Goal: Transaction & Acquisition: Purchase product/service

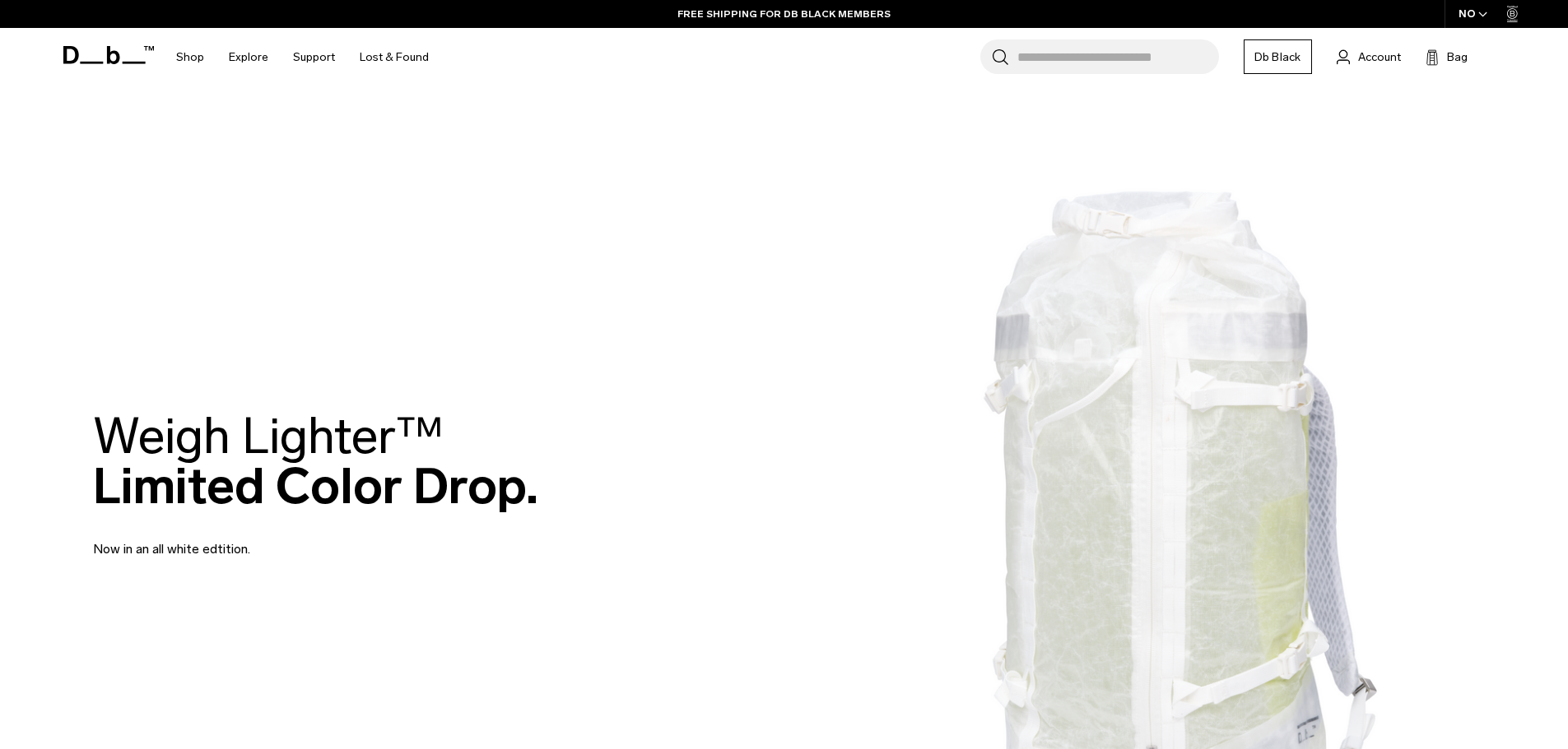
click at [1096, 63] on input "Search for Bags, Luggage..." at bounding box center [1118, 57] width 202 height 34
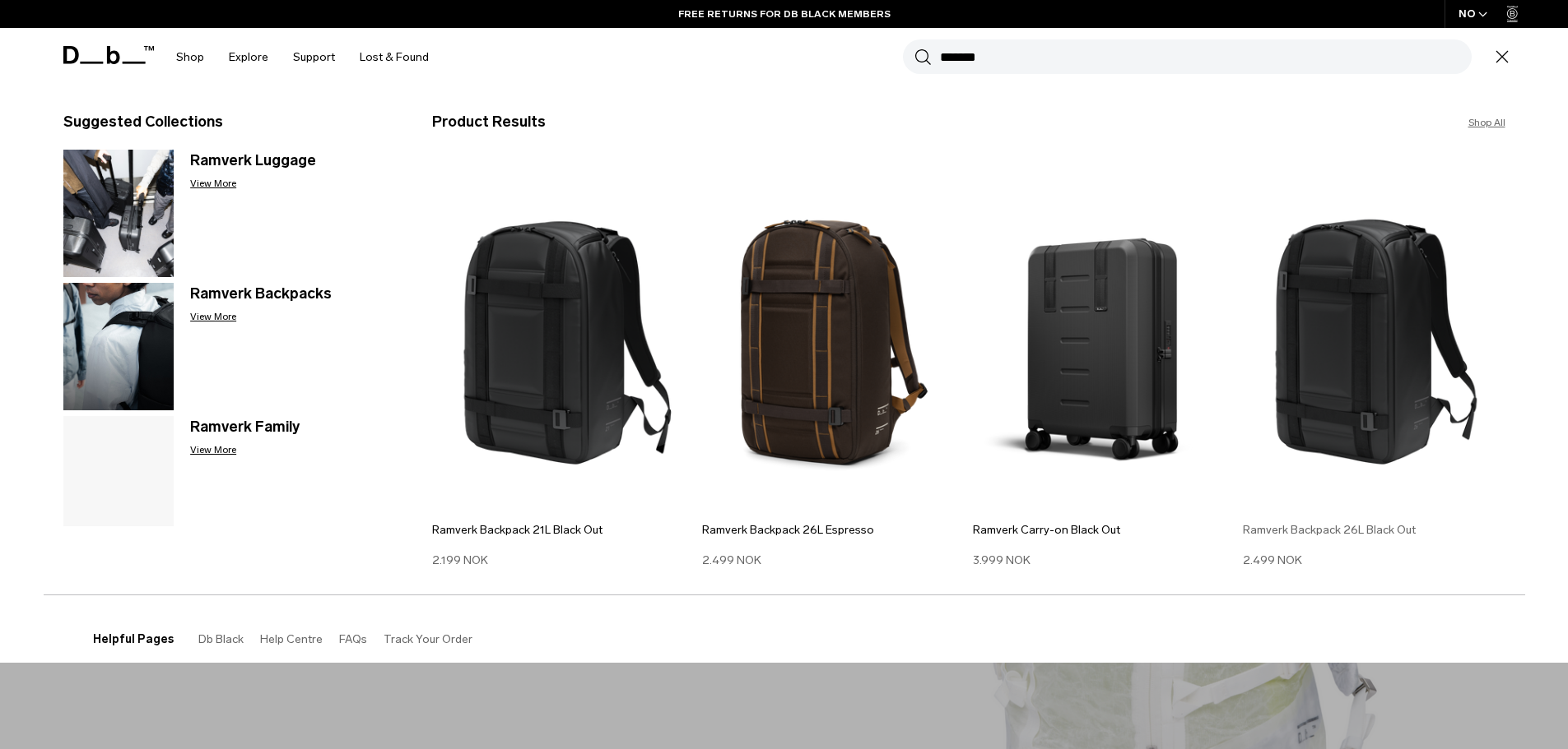
type input "*******"
click at [1359, 355] on img at bounding box center [1374, 335] width 262 height 353
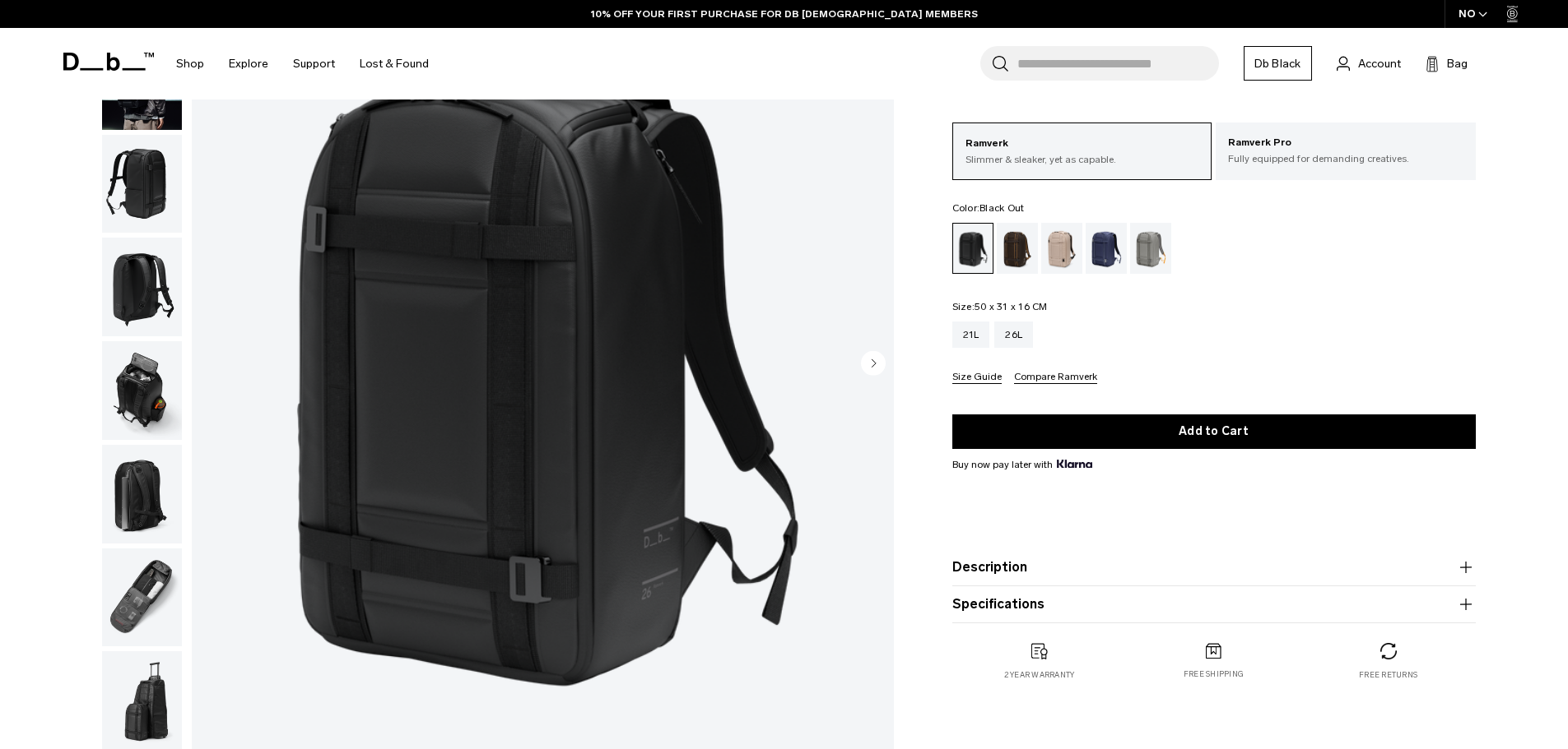
scroll to position [220, 0]
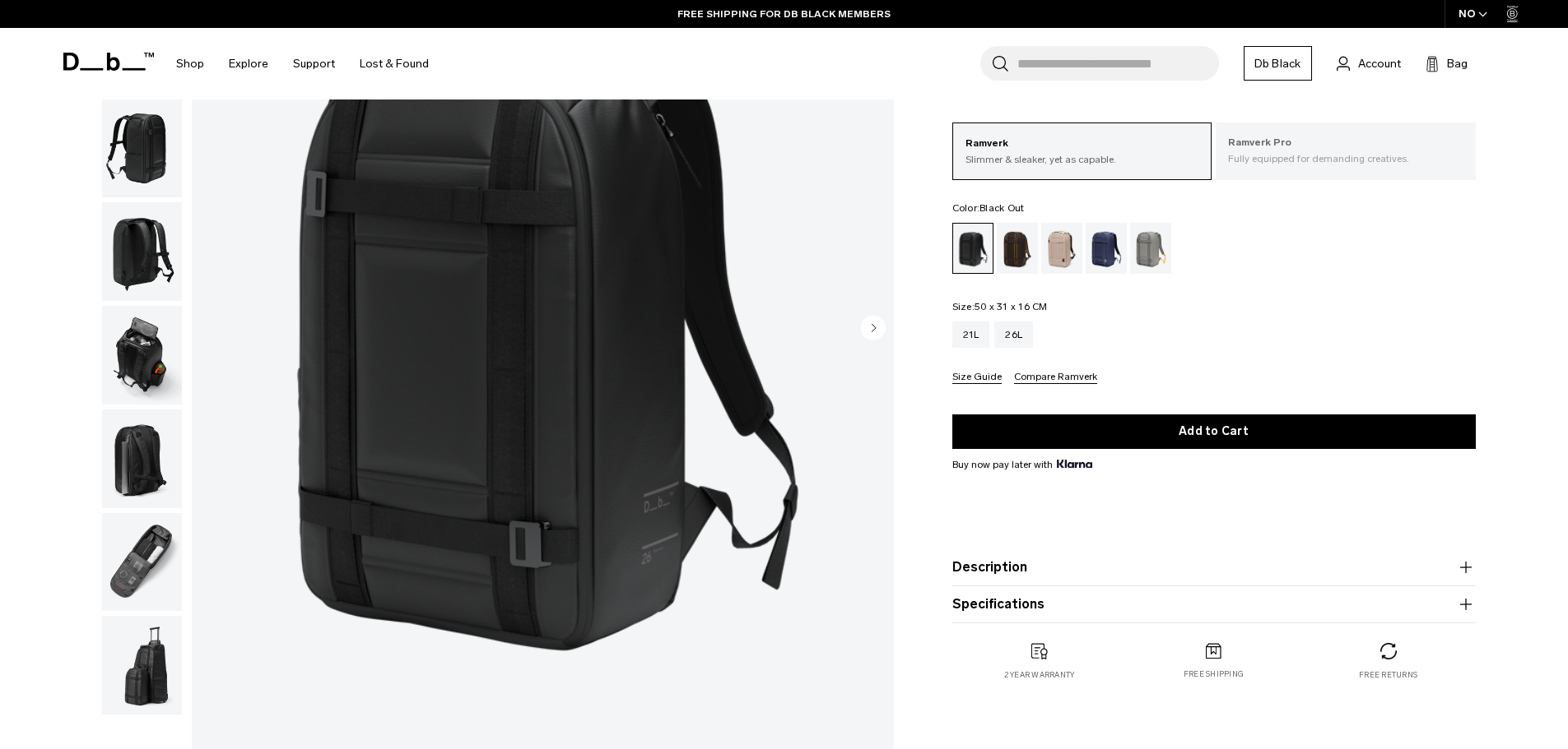
click at [1287, 165] on p "Fully equipped for demanding creatives." at bounding box center [1345, 159] width 235 height 15
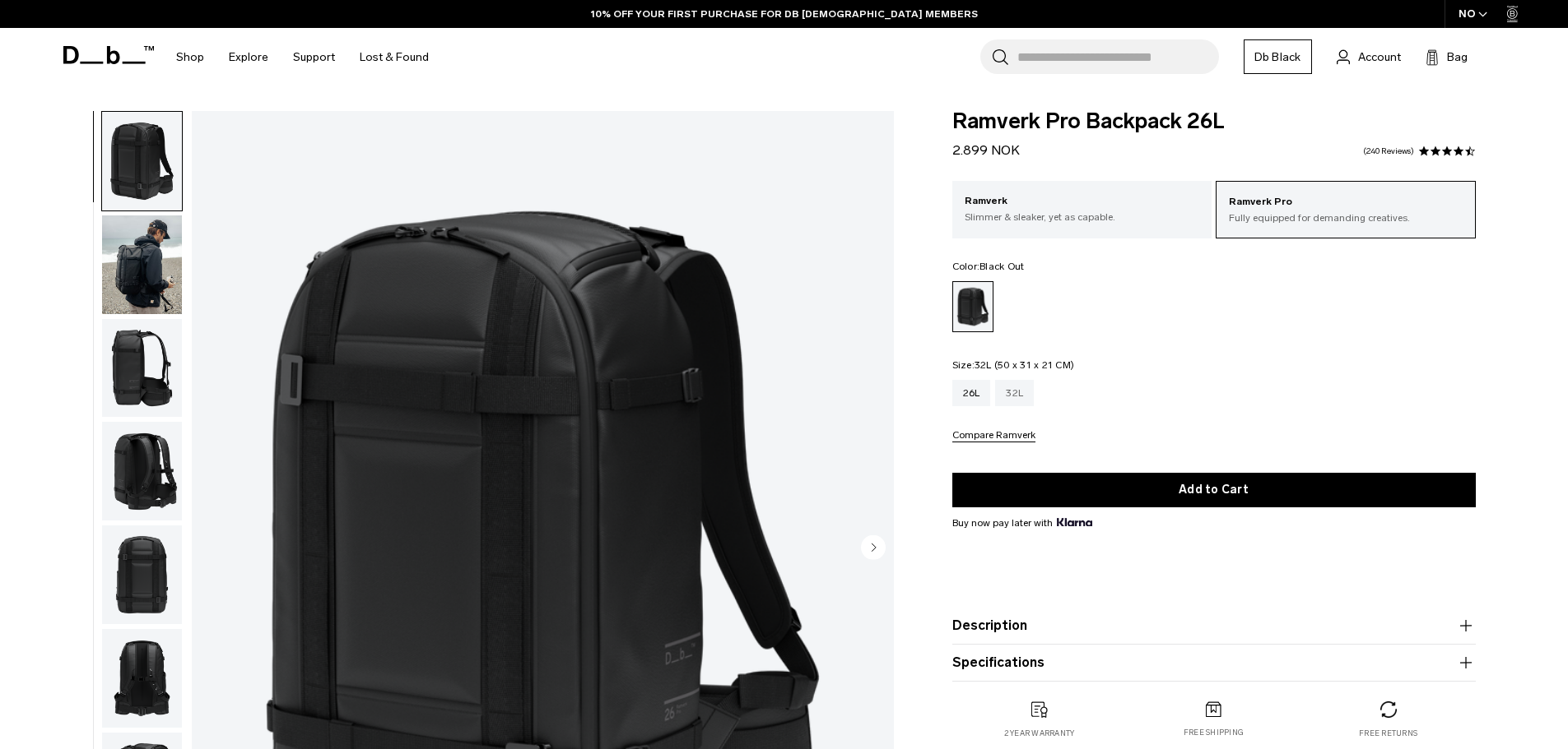
click at [1014, 392] on div "32L" at bounding box center [1014, 393] width 39 height 27
